Goal: Task Accomplishment & Management: Use online tool/utility

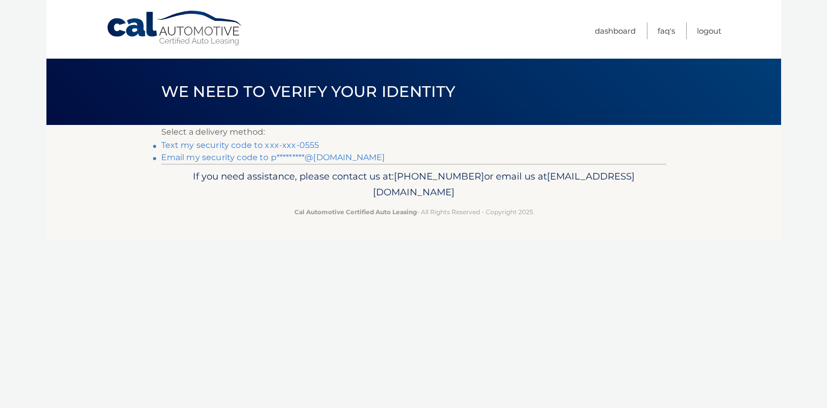
click at [261, 146] on link "Text my security code to xxx-xxx-0555" at bounding box center [240, 145] width 158 height 10
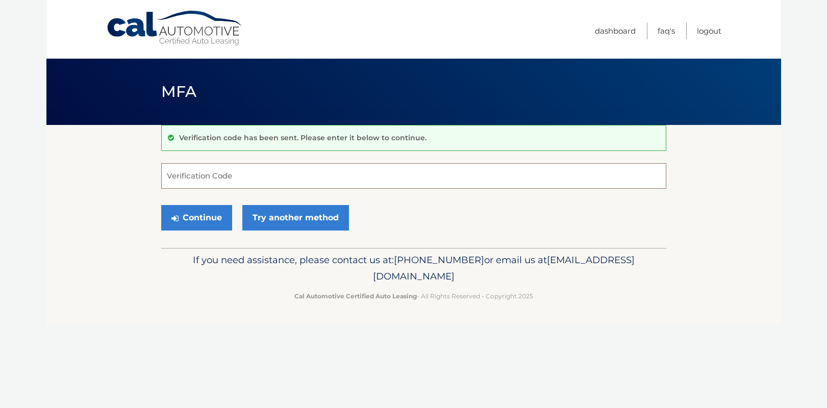
click at [244, 177] on input "Verification Code" at bounding box center [413, 176] width 505 height 26
type input "323176"
click at [189, 210] on button "Continue" at bounding box center [196, 218] width 71 height 26
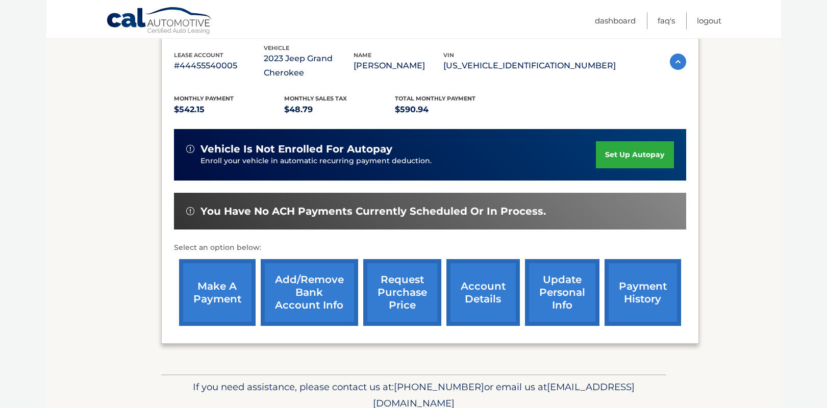
scroll to position [185, 0]
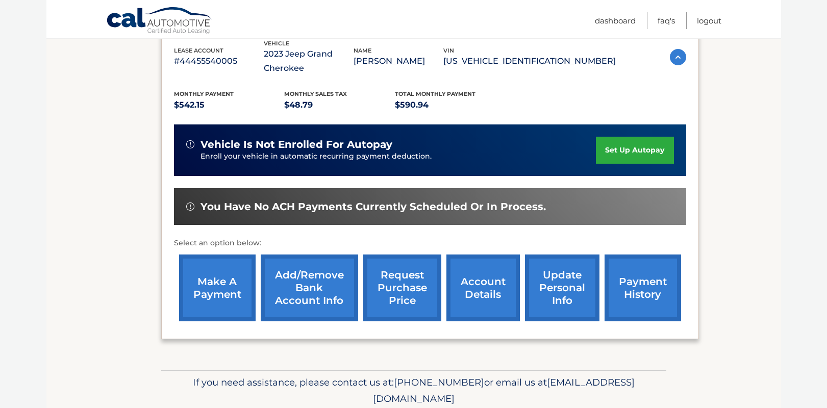
click at [231, 282] on link "make a payment" at bounding box center [217, 288] width 77 height 67
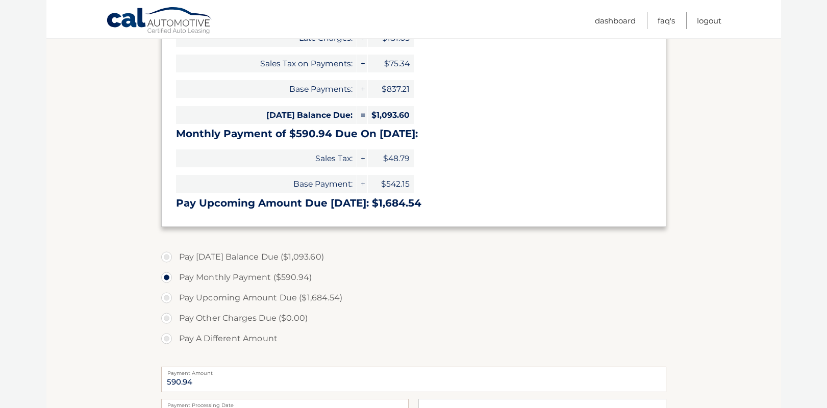
scroll to position [200, 0]
